Goal: Task Accomplishment & Management: Complete application form

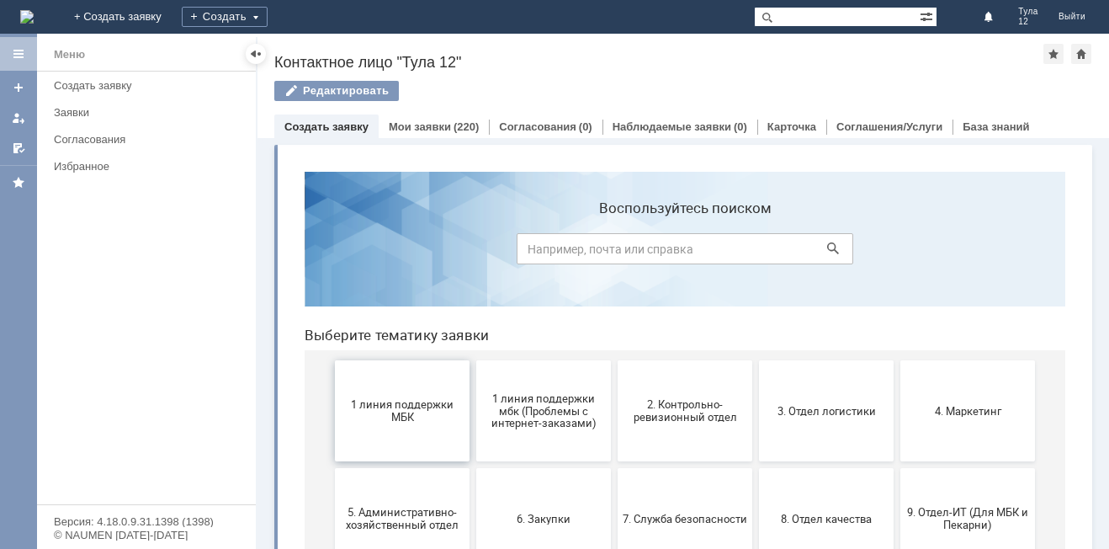
click at [399, 404] on span "1 линия поддержки МБК" at bounding box center [402, 410] width 125 height 25
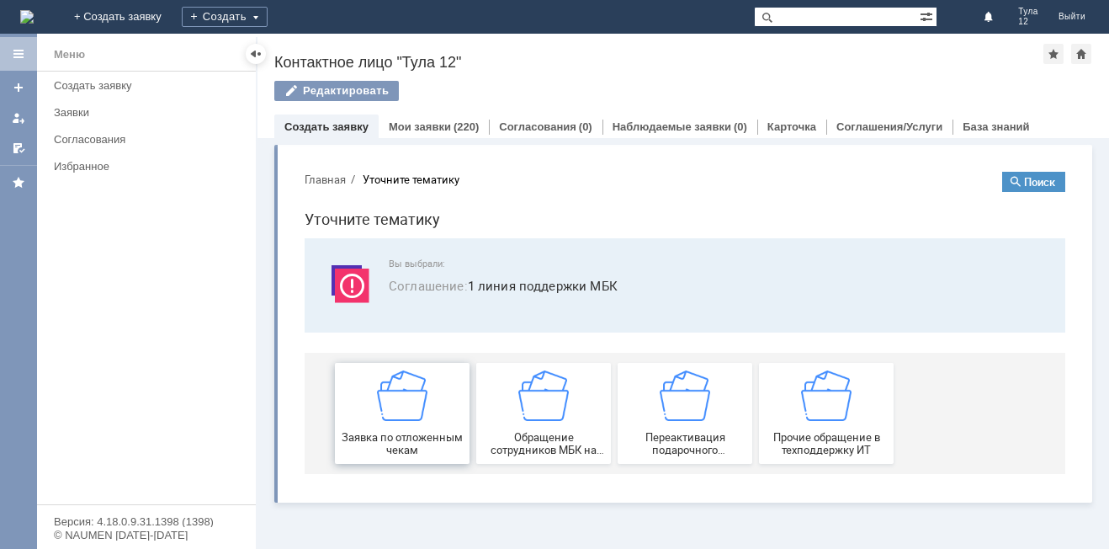
click at [397, 396] on img at bounding box center [402, 395] width 51 height 51
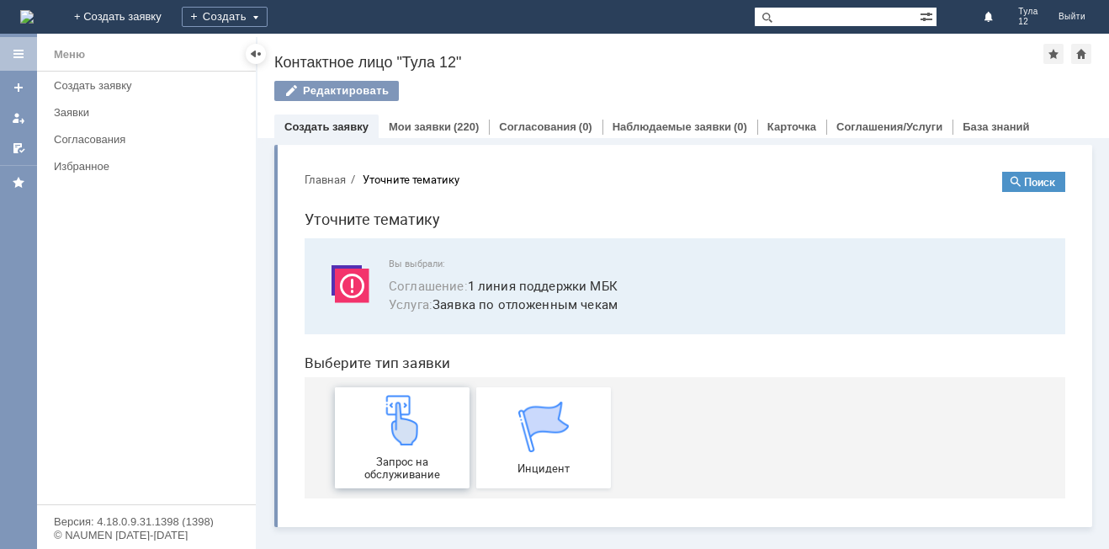
click at [395, 423] on img at bounding box center [402, 420] width 51 height 51
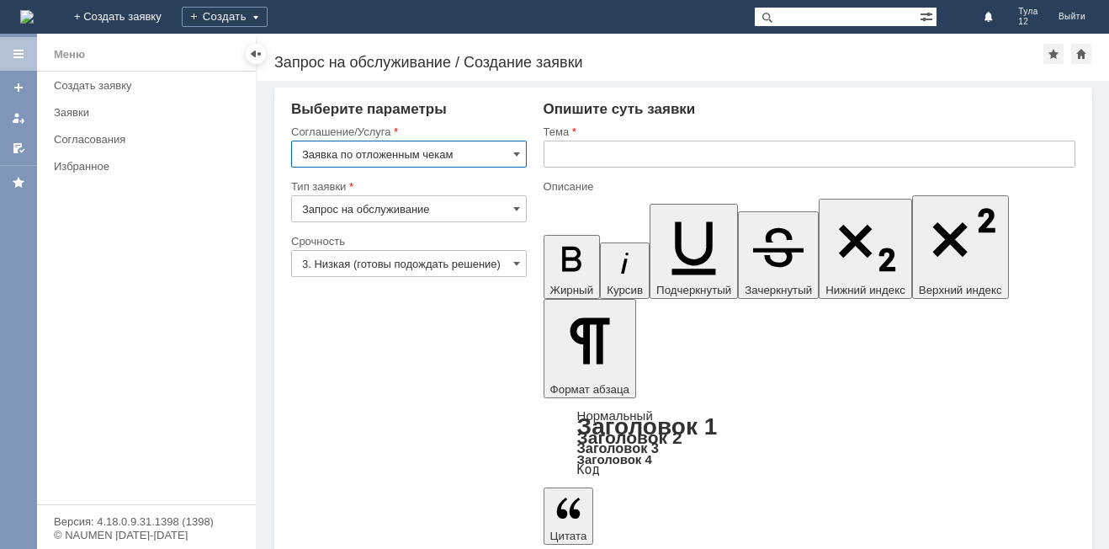
click at [602, 157] on input "text" at bounding box center [810, 154] width 532 height 27
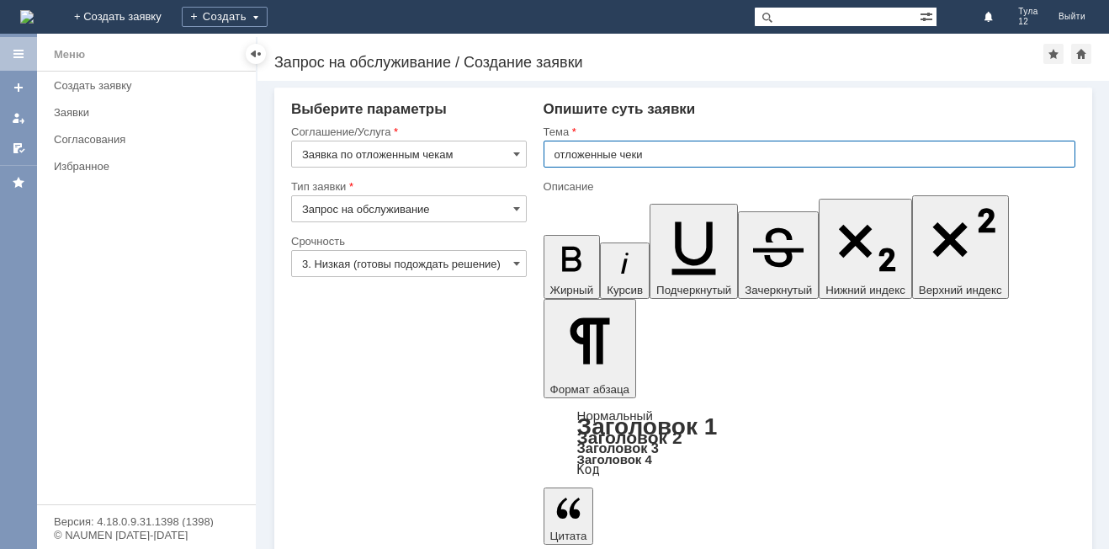
type input "отложенные чеки"
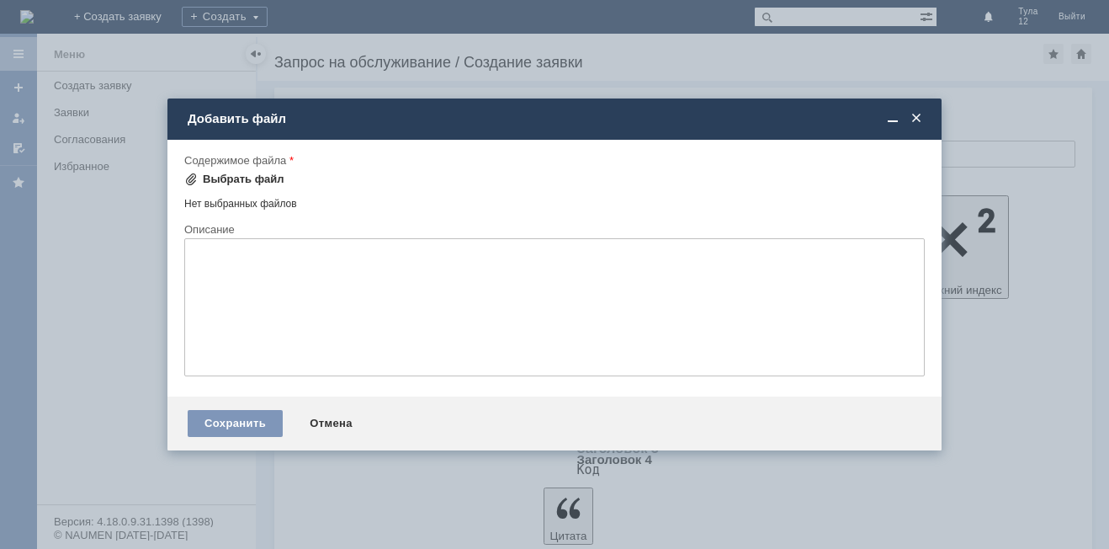
click at [210, 179] on div "Выбрать файл" at bounding box center [244, 179] width 82 height 13
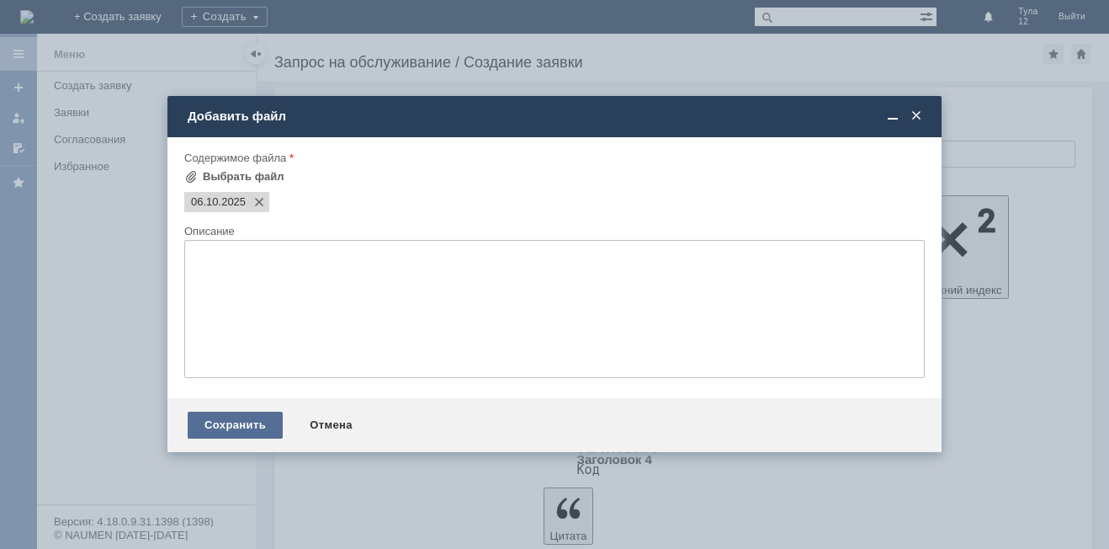
click at [251, 429] on div "Сохранить" at bounding box center [235, 425] width 95 height 27
